Goal: Task Accomplishment & Management: Manage account settings

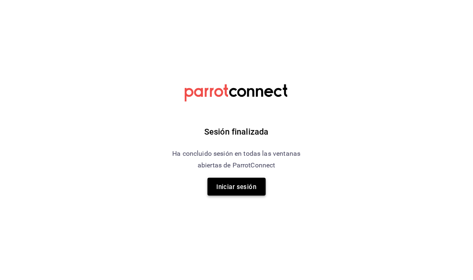
click at [240, 189] on font "Iniciar sesión" at bounding box center [237, 187] width 40 height 7
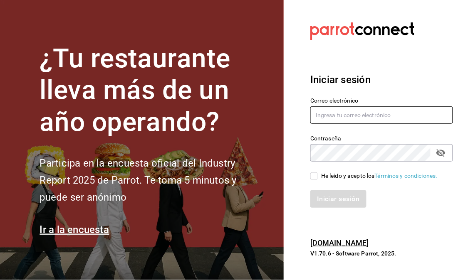
type input "[EMAIL_ADDRESS][DOMAIN_NAME]"
click at [338, 113] on input "[EMAIL_ADDRESS][DOMAIN_NAME]" at bounding box center [381, 115] width 143 height 17
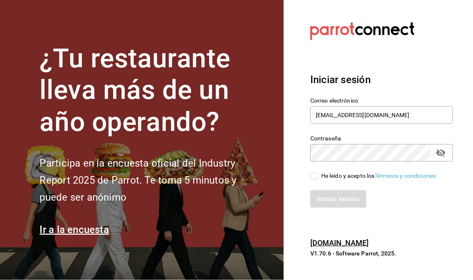
click at [318, 175] on input "He leído y acepto los Términos y condiciones." at bounding box center [313, 176] width 7 height 7
checkbox input "true"
click at [338, 204] on button "Iniciar sesión" at bounding box center [338, 199] width 57 height 17
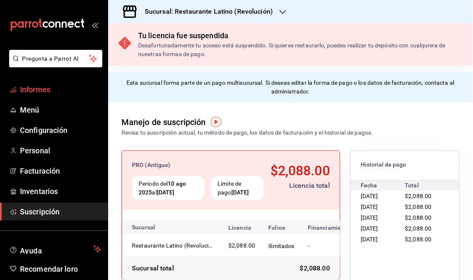
click at [15, 87] on icon "carpetas de buzón" at bounding box center [13, 90] width 7 height 7
click at [270, 9] on font "Sucursal: Restaurante Latino (Revolución)" at bounding box center [209, 11] width 128 height 8
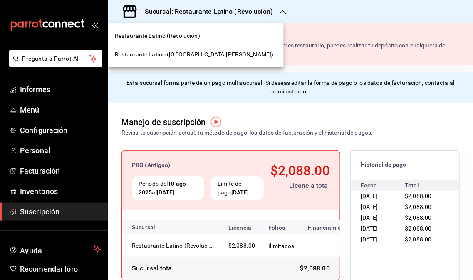
click at [194, 52] on font "Restaurante Latino (San Jerónimo MTY)" at bounding box center [194, 54] width 159 height 7
